Goal: Task Accomplishment & Management: Complete application form

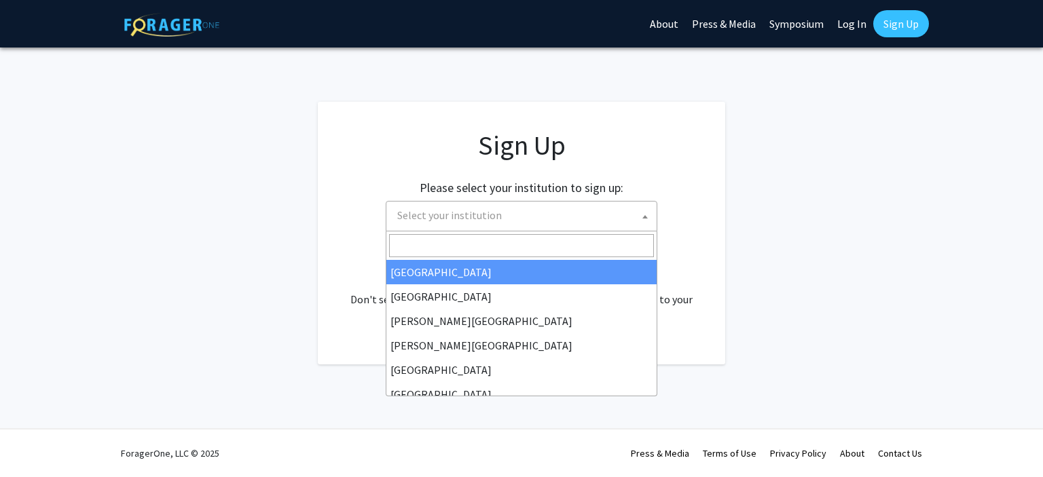
click at [594, 206] on span "Select your institution" at bounding box center [524, 216] width 265 height 28
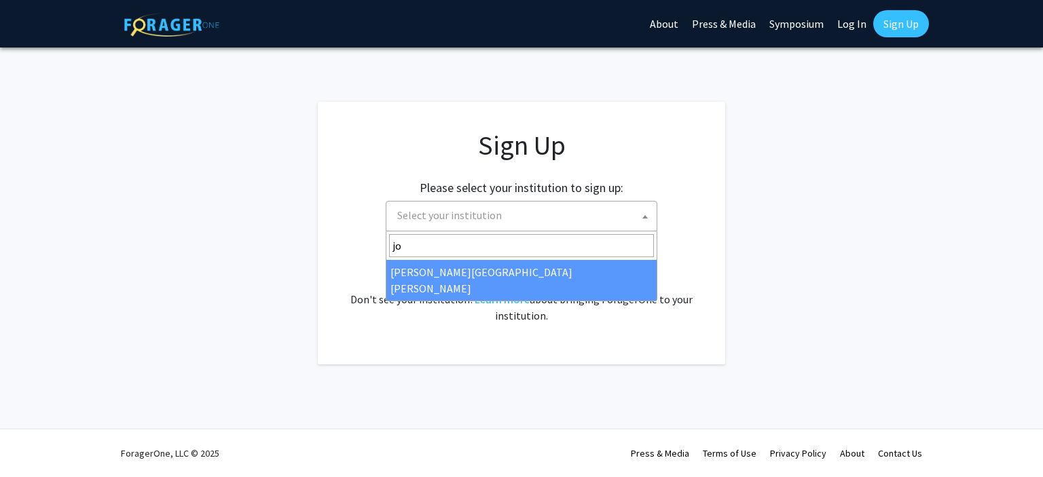
type input "joh"
select select "1"
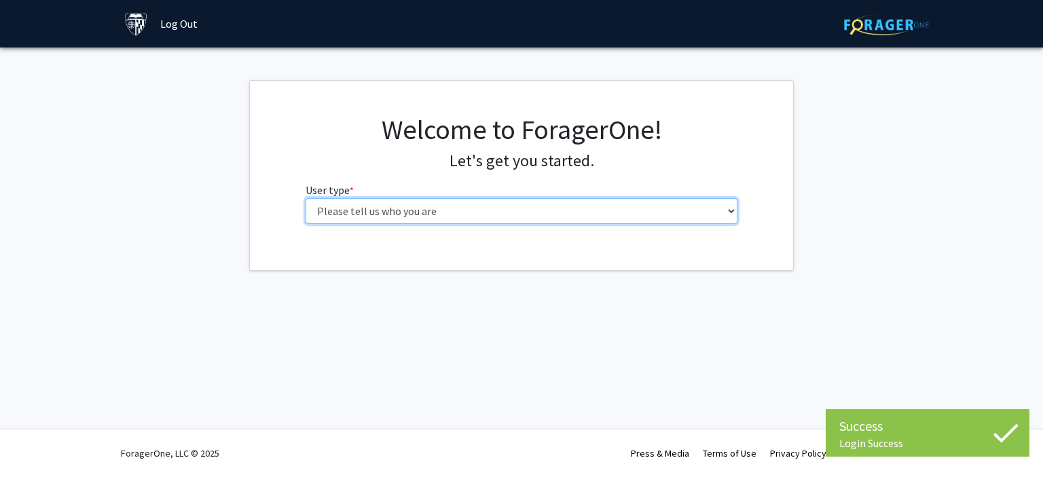
click at [306, 198] on select "Please tell us who you are Undergraduate Student Master's Student Doctoral Cand…" at bounding box center [522, 211] width 433 height 26
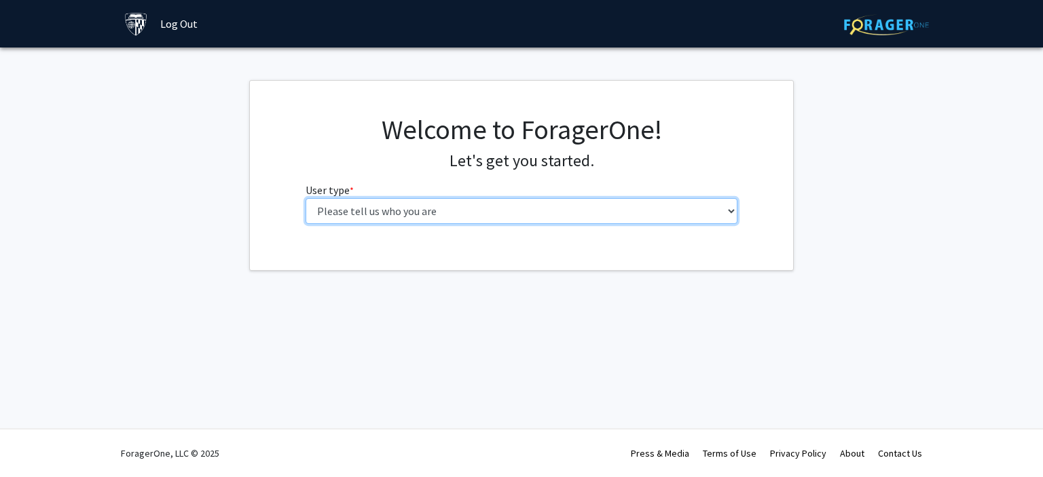
select select "4: postDoc"
click option "Postdoctoral Researcher / Research Staff / Medical Resident / Medical Fellow" at bounding box center [0, 0] width 0 height 0
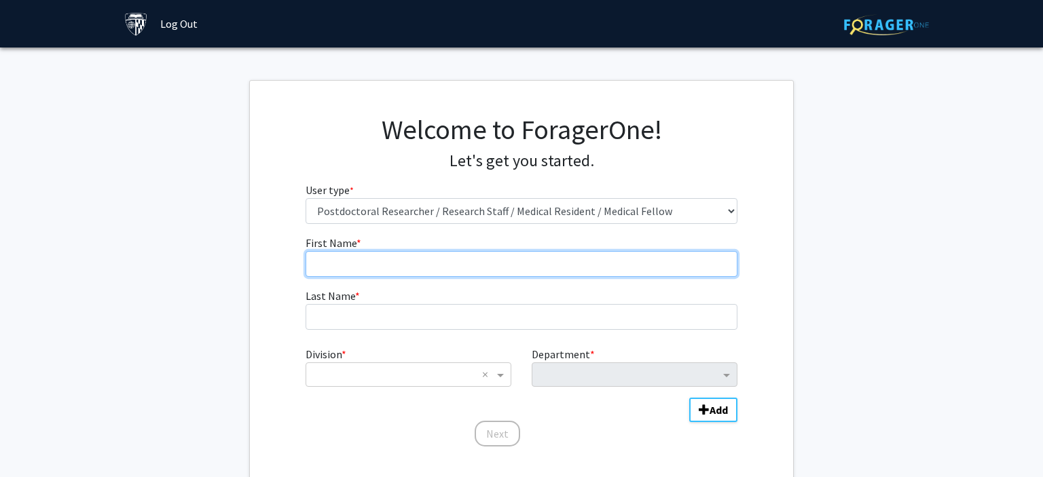
click at [539, 270] on input "First Name * required" at bounding box center [522, 264] width 433 height 26
type input "Divya"
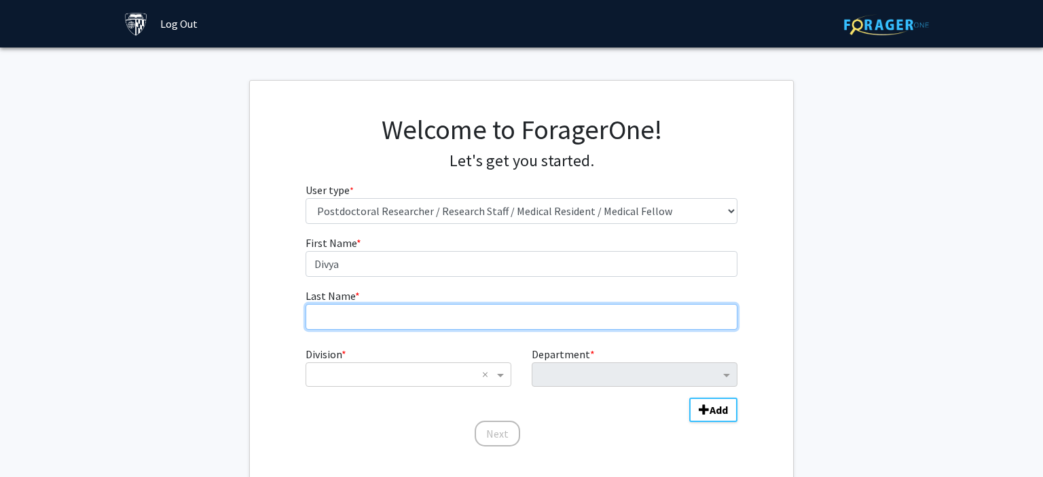
click at [531, 323] on input "Last Name * required" at bounding box center [522, 317] width 433 height 26
type input "[PERSON_NAME]"
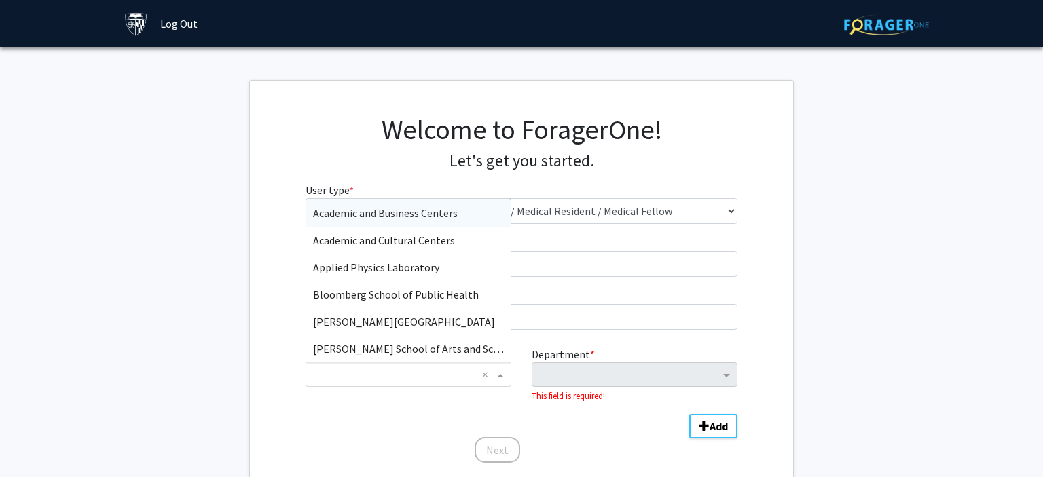
click at [498, 374] on span "Division" at bounding box center [502, 375] width 17 height 16
click at [475, 297] on div "Bloomberg School of Public Health" at bounding box center [408, 294] width 204 height 27
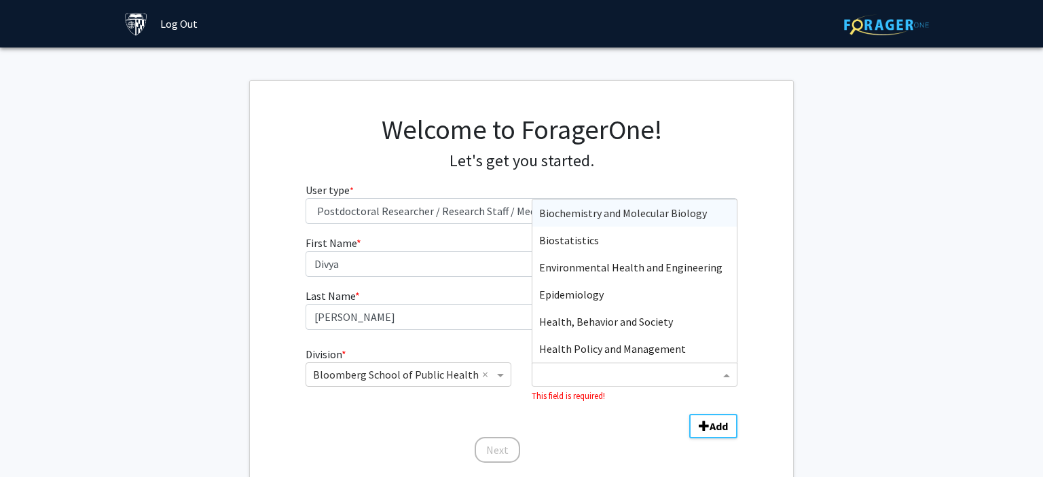
click at [575, 379] on input "Department" at bounding box center [629, 375] width 181 height 16
click at [572, 294] on span "Epidemiology" at bounding box center [571, 295] width 65 height 14
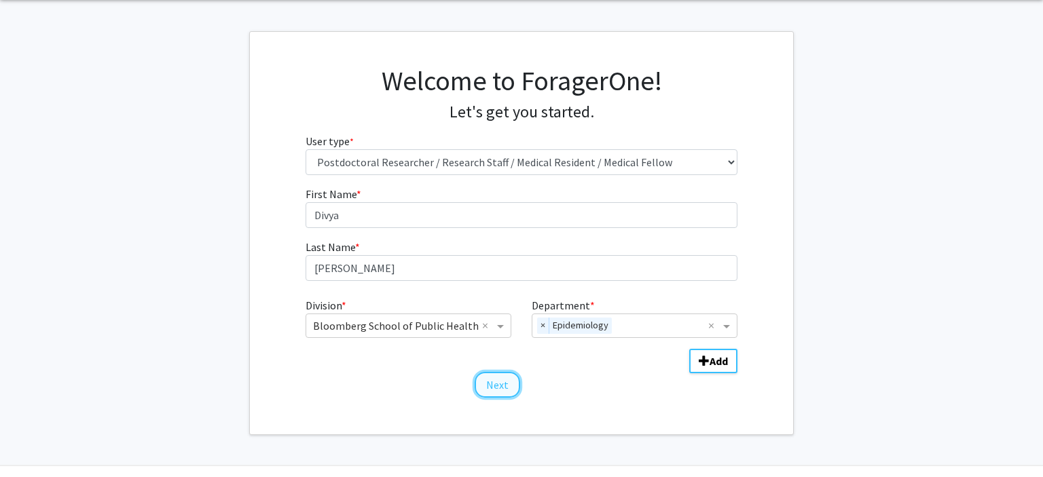
click at [491, 381] on button "Next" at bounding box center [497, 385] width 45 height 26
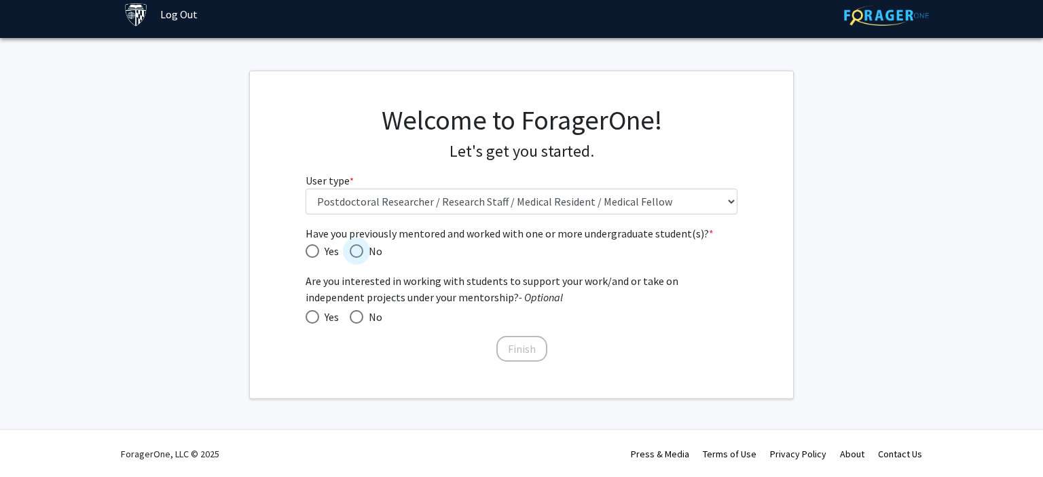
click at [361, 253] on span "Have you previously mentored and worked with one or more undergraduate student(…" at bounding box center [357, 251] width 14 height 14
click at [361, 253] on input "No" at bounding box center [357, 251] width 14 height 14
radio input "true"
click at [319, 318] on span "Yes" at bounding box center [329, 317] width 20 height 16
click at [319, 318] on input "Yes" at bounding box center [313, 317] width 14 height 14
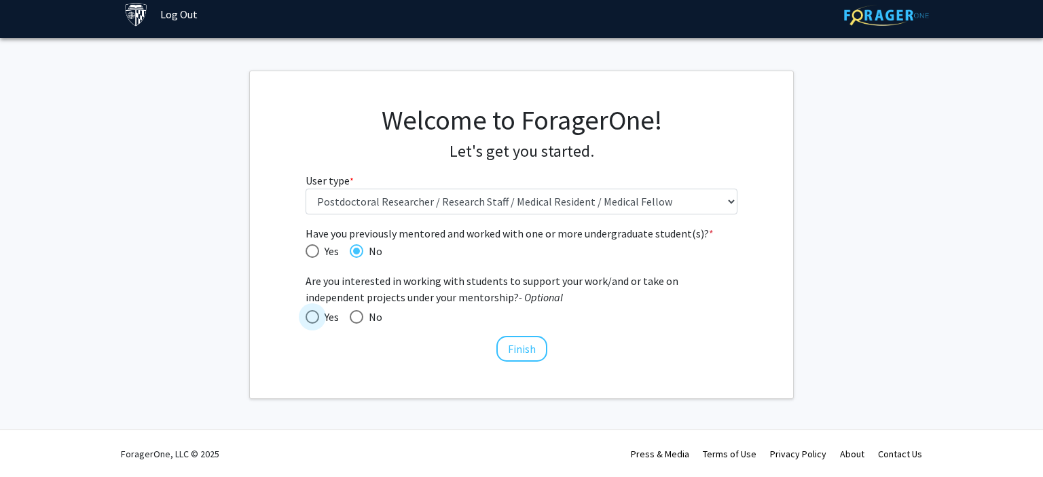
radio input "true"
